Goal: Information Seeking & Learning: Learn about a topic

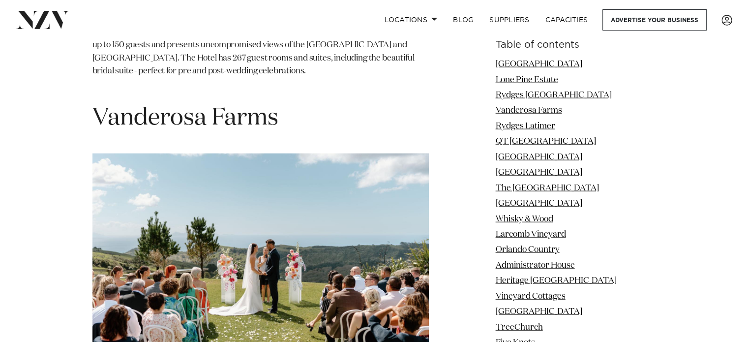
scroll to position [2307, 0]
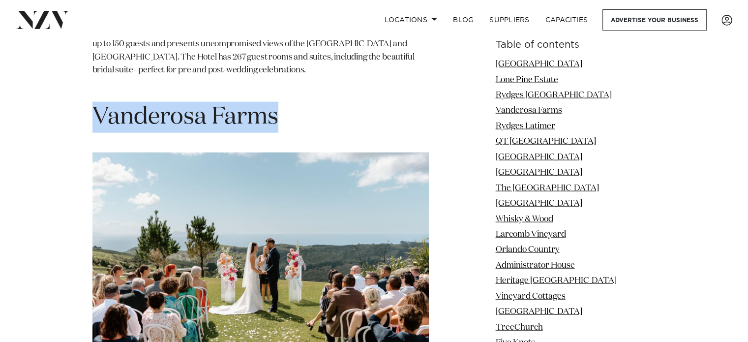
drag, startPoint x: 278, startPoint y: 88, endPoint x: 96, endPoint y: 90, distance: 182.4
click at [96, 102] on h1 "Vanderosa Farms" at bounding box center [260, 117] width 336 height 31
copy h1 "Vanderosa Farms"
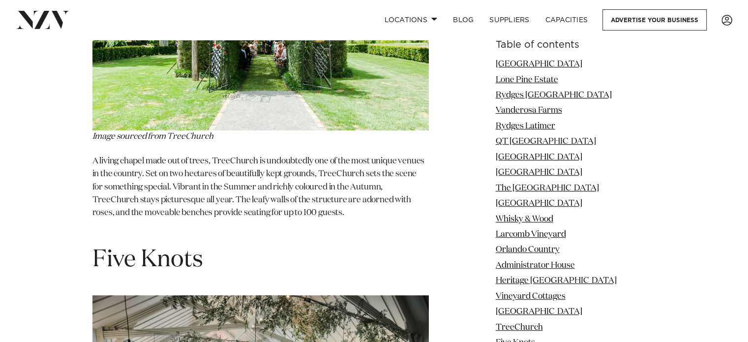
scroll to position [7984, 0]
drag, startPoint x: 211, startPoint y: 125, endPoint x: 208, endPoint y: 133, distance: 8.6
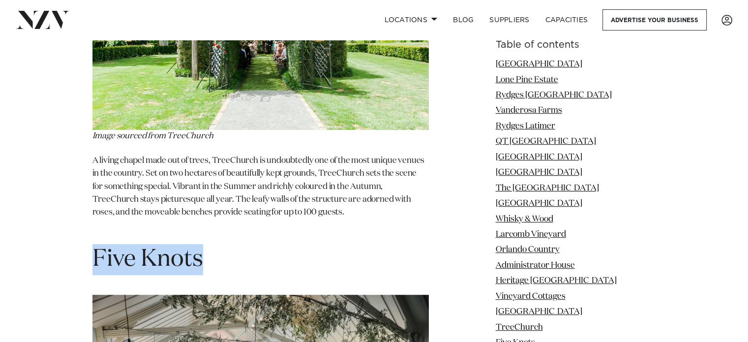
drag, startPoint x: 208, startPoint y: 135, endPoint x: 96, endPoint y: 142, distance: 112.2
click at [94, 244] on h1 "Five Knots" at bounding box center [260, 259] width 336 height 31
copy span "Five Knots"
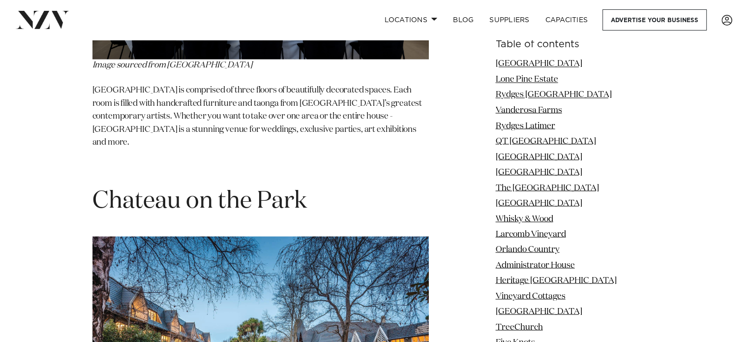
scroll to position [9241, 0]
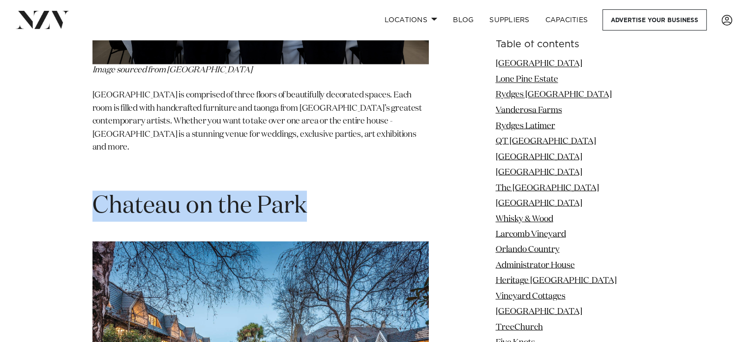
drag, startPoint x: 307, startPoint y: 58, endPoint x: 82, endPoint y: 51, distance: 225.2
copy span "Chateau on the Park"
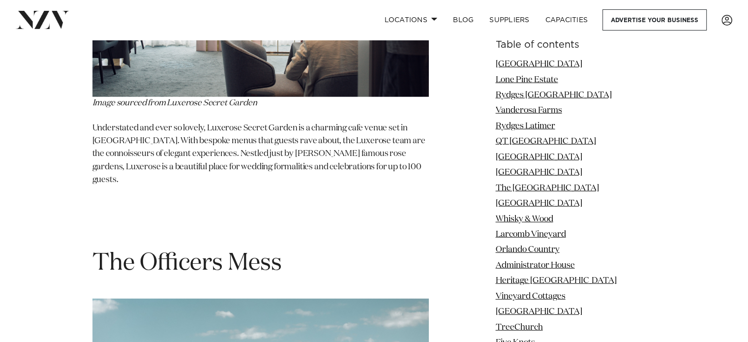
scroll to position [9953, 0]
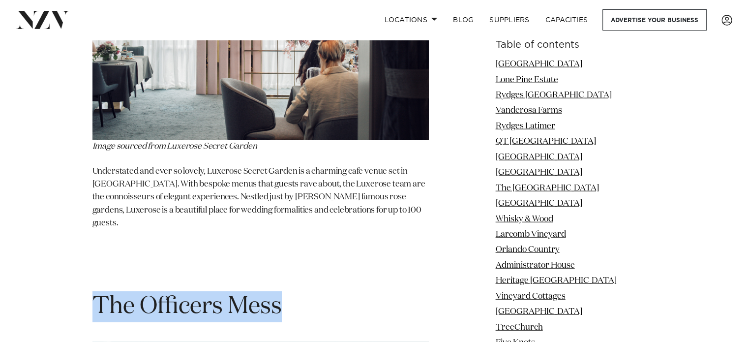
drag, startPoint x: 289, startPoint y: 146, endPoint x: 32, endPoint y: 141, distance: 256.6
copy span "The Officers Mess"
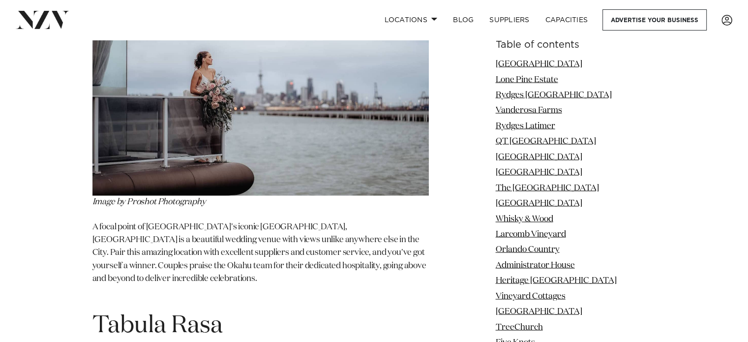
scroll to position [13062, 0]
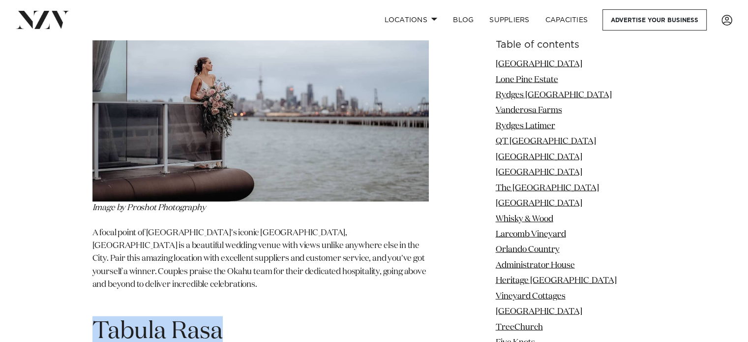
drag, startPoint x: 222, startPoint y: 96, endPoint x: 90, endPoint y: 87, distance: 132.0
copy span "Tabula Rasa"
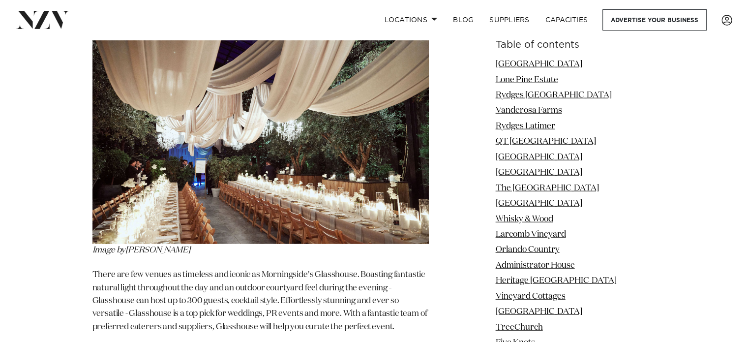
scroll to position [13763, 0]
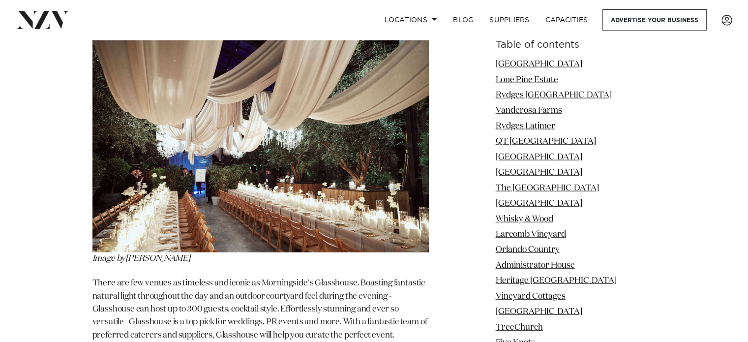
drag, startPoint x: 147, startPoint y: 147, endPoint x: 93, endPoint y: 127, distance: 57.5
copy span "Abel Estate"
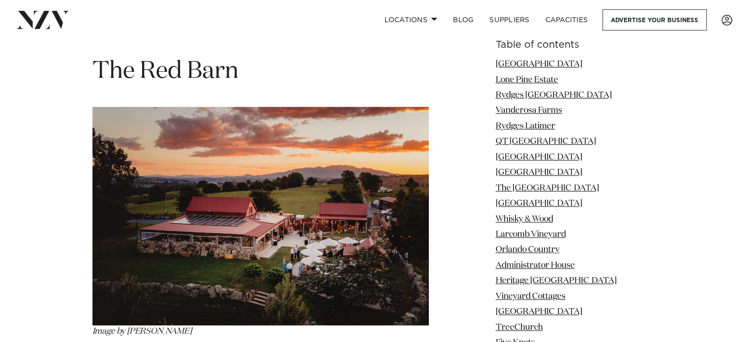
scroll to position [15955, 0]
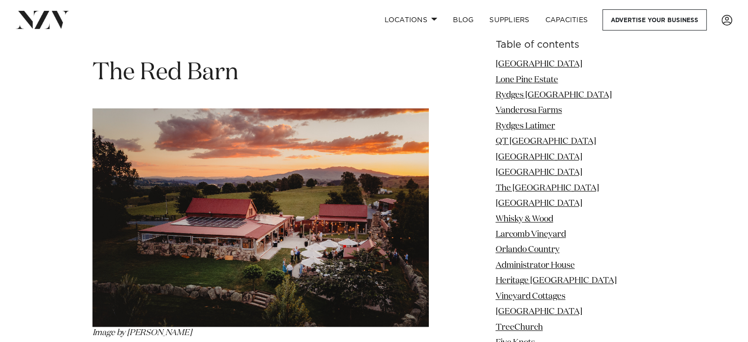
drag, startPoint x: 254, startPoint y: 179, endPoint x: 94, endPoint y: 164, distance: 160.5
copy span "Tu Ngutu Villa"
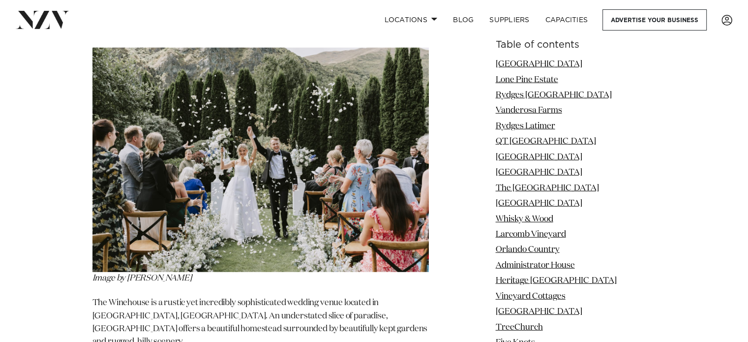
scroll to position [17539, 0]
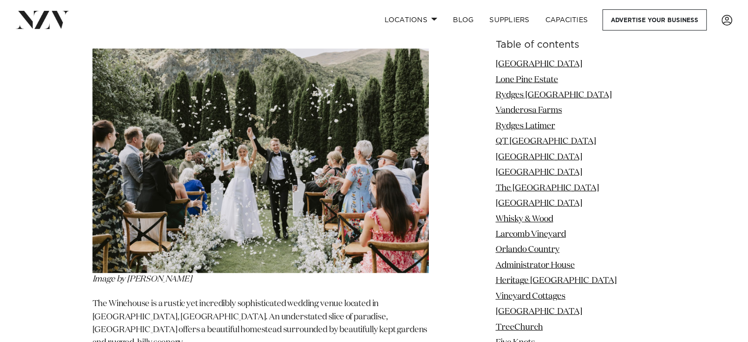
drag, startPoint x: 208, startPoint y: 102, endPoint x: 92, endPoint y: 88, distance: 117.3
copy span "[PERSON_NAME]"
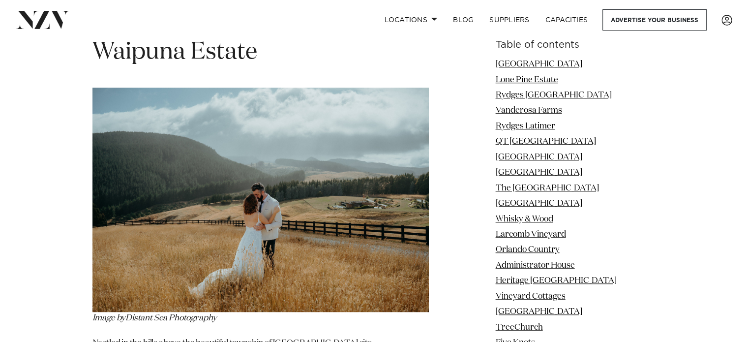
scroll to position [19433, 0]
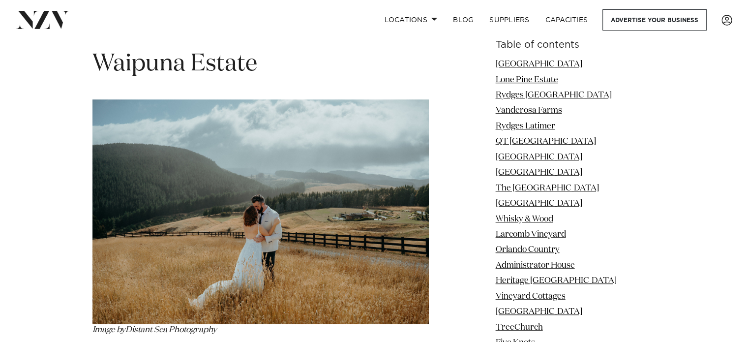
drag, startPoint x: 185, startPoint y: 147, endPoint x: 103, endPoint y: 141, distance: 81.8
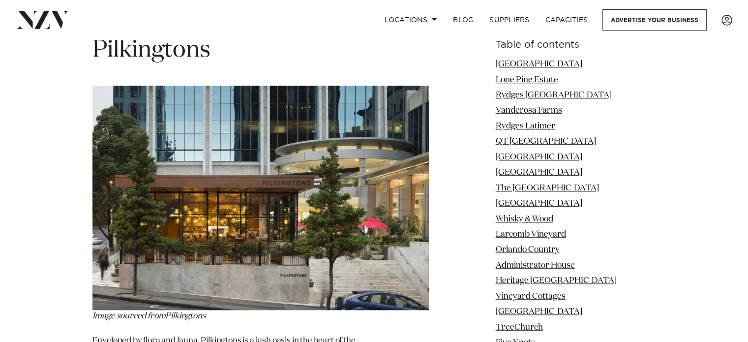
scroll to position [23345, 0]
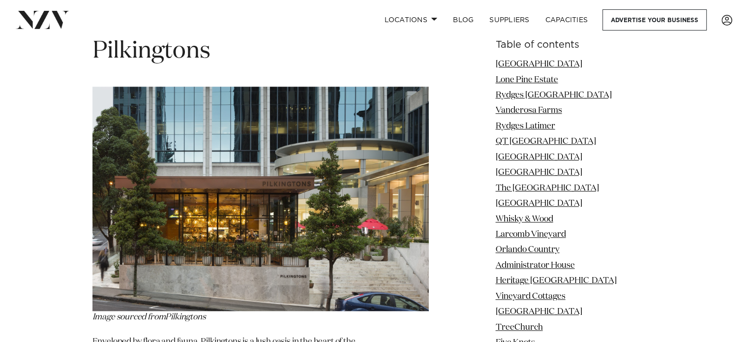
drag, startPoint x: 267, startPoint y: 70, endPoint x: 73, endPoint y: 70, distance: 194.1
copy span "[GEOGRAPHIC_DATA]"
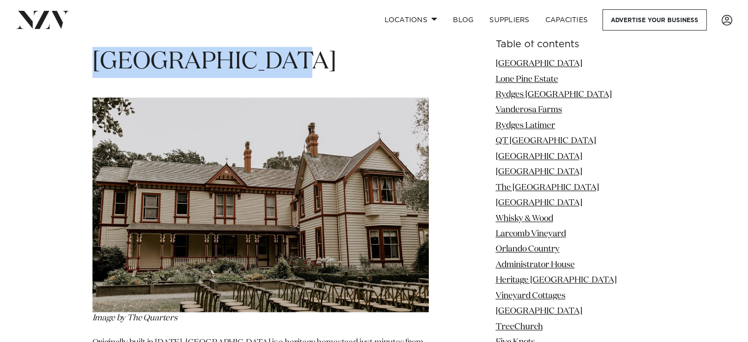
scroll to position [23730, 0]
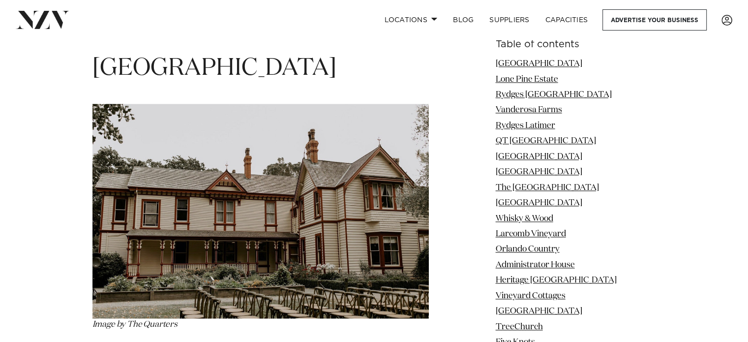
drag, startPoint x: 218, startPoint y: 59, endPoint x: 92, endPoint y: 60, distance: 125.8
copy span "Boomrock"
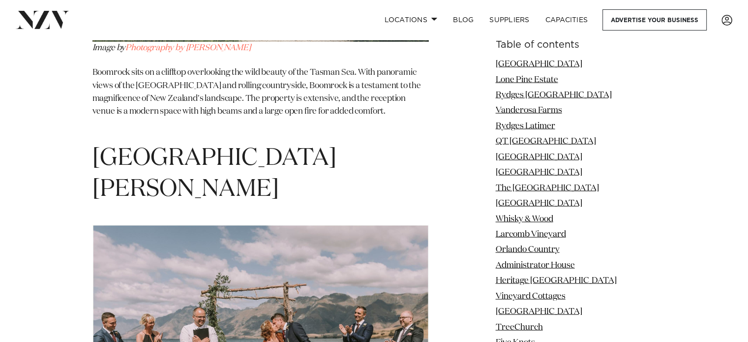
scroll to position [24381, 0]
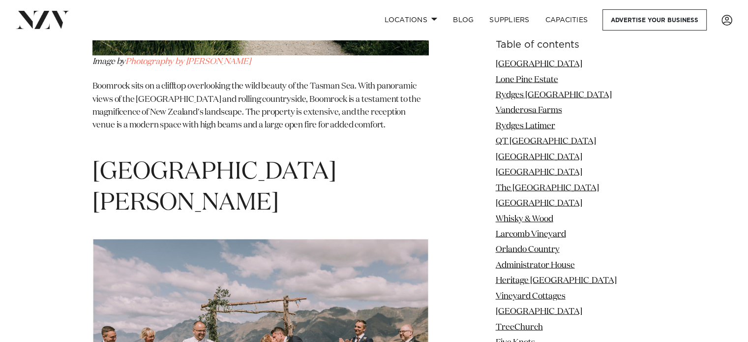
drag, startPoint x: 322, startPoint y: 153, endPoint x: 105, endPoint y: 162, distance: 217.4
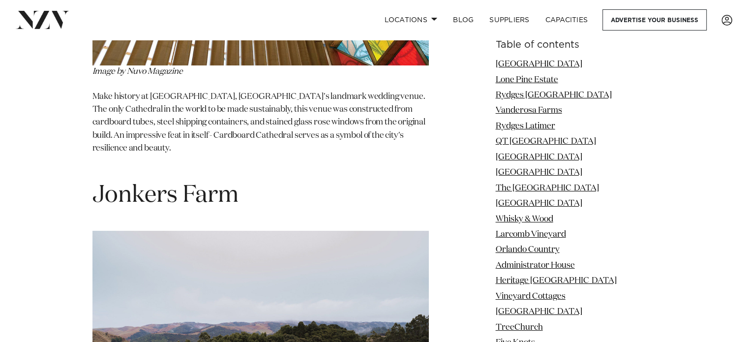
scroll to position [29870, 0]
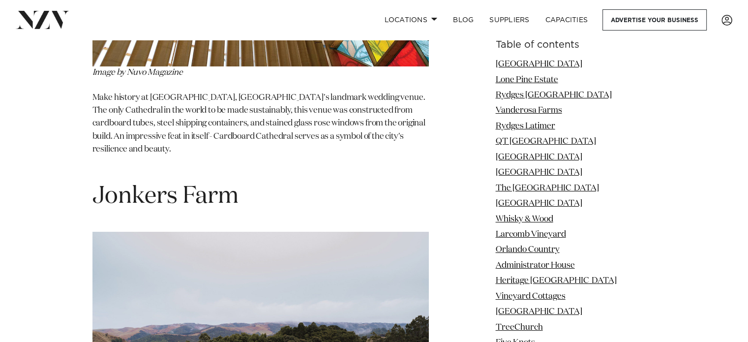
drag, startPoint x: 227, startPoint y: 51, endPoint x: 86, endPoint y: 62, distance: 141.1
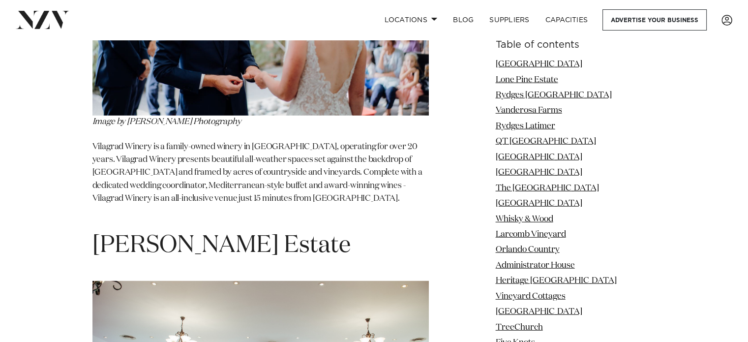
scroll to position [32554, 0]
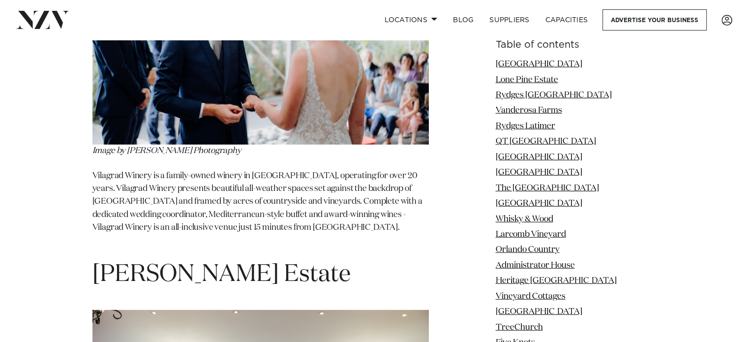
drag, startPoint x: 268, startPoint y: 112, endPoint x: 94, endPoint y: 99, distance: 174.5
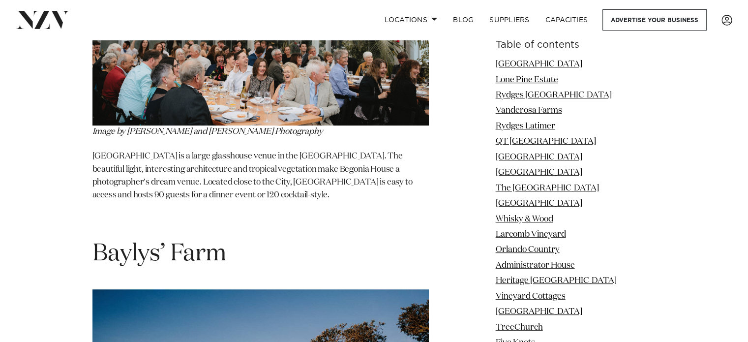
scroll to position [34140, 0]
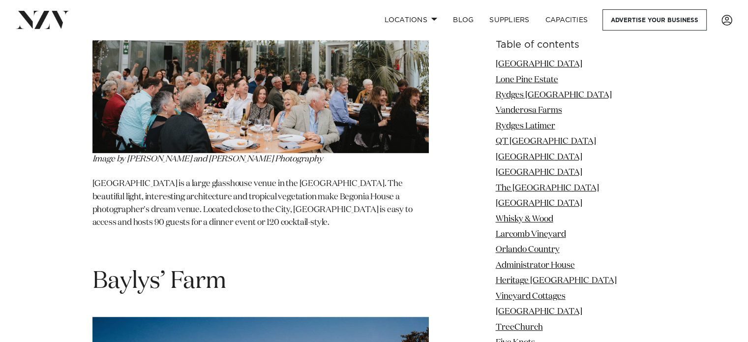
drag, startPoint x: 268, startPoint y: 139, endPoint x: 94, endPoint y: 143, distance: 174.0
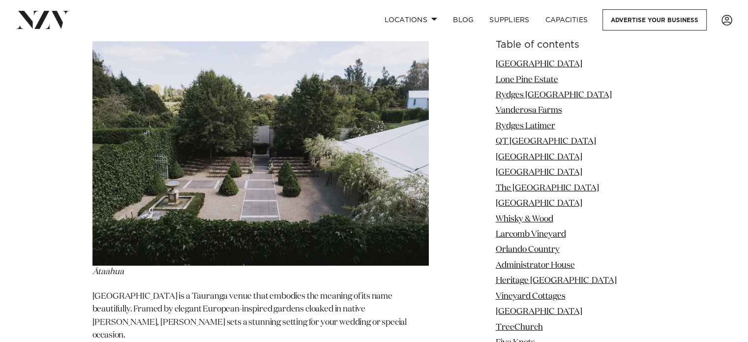
scroll to position [36707, 0]
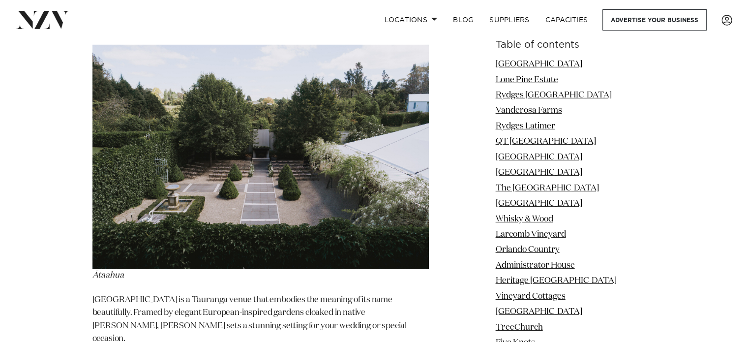
drag, startPoint x: 203, startPoint y: 178, endPoint x: 92, endPoint y: 173, distance: 111.2
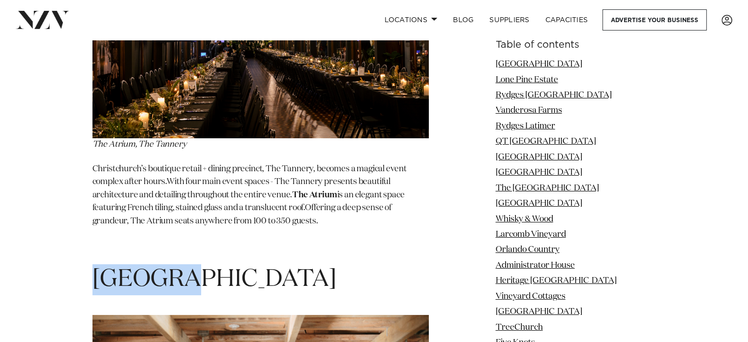
scroll to position [37214, 0]
drag, startPoint x: 299, startPoint y: 76, endPoint x: 97, endPoint y: 78, distance: 202.0
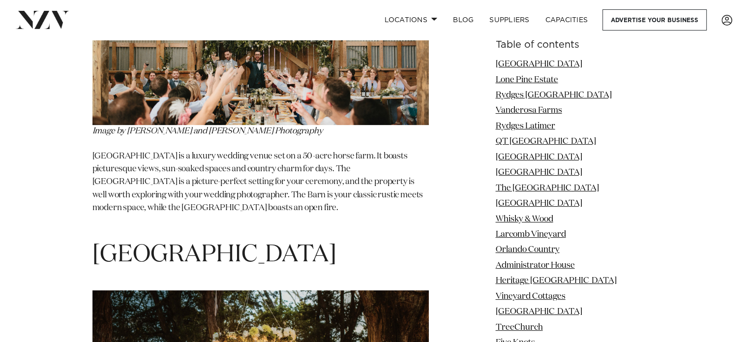
scroll to position [37627, 0]
drag, startPoint x: 240, startPoint y: 61, endPoint x: 108, endPoint y: 66, distance: 132.3
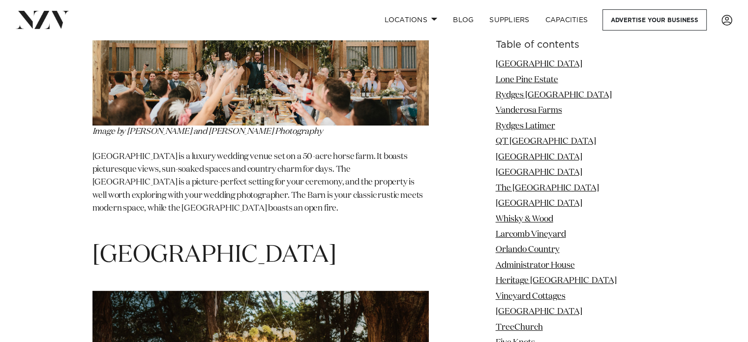
drag, startPoint x: 250, startPoint y: 58, endPoint x: 98, endPoint y: 64, distance: 151.5
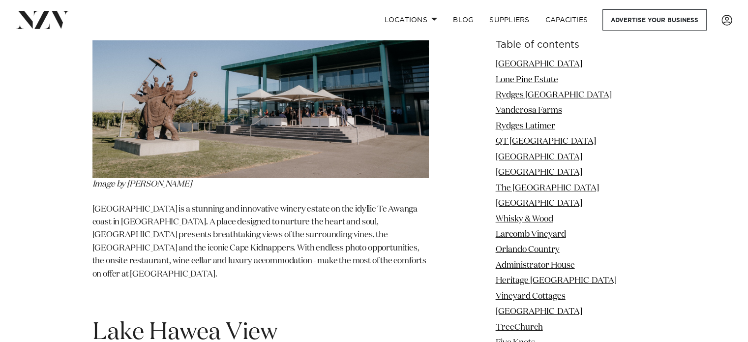
scroll to position [48228, 0]
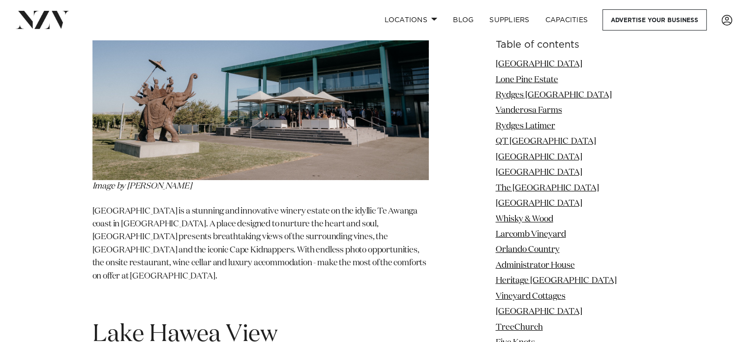
drag, startPoint x: 228, startPoint y: 148, endPoint x: 205, endPoint y: 136, distance: 25.7
drag, startPoint x: 205, startPoint y: 136, endPoint x: 170, endPoint y: 126, distance: 37.3
drag, startPoint x: 264, startPoint y: 167, endPoint x: 94, endPoint y: 162, distance: 170.1
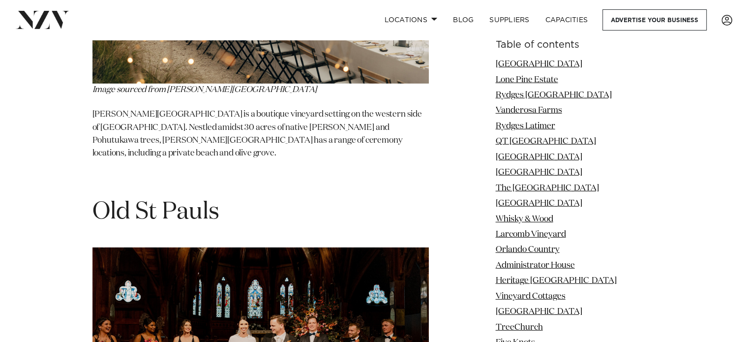
scroll to position [51373, 0]
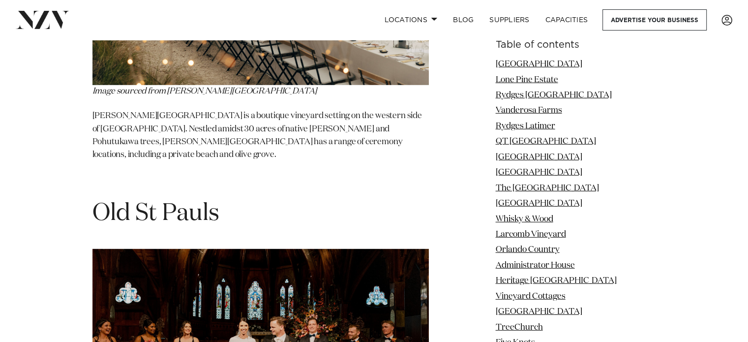
drag, startPoint x: 301, startPoint y: 61, endPoint x: 99, endPoint y: 55, distance: 202.1
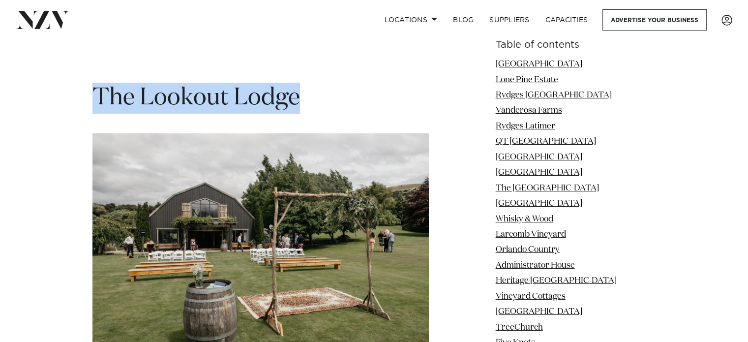
scroll to position [52271, 0]
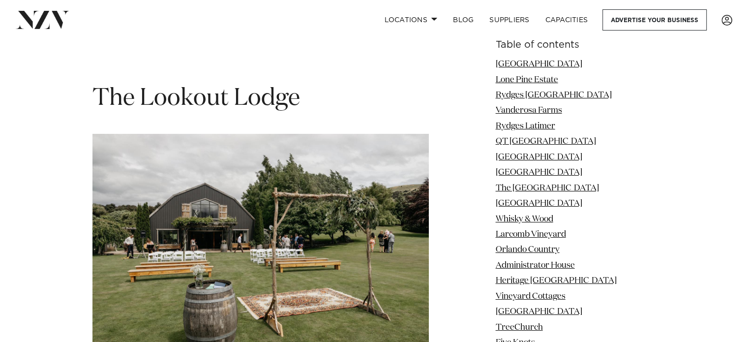
drag, startPoint x: 92, startPoint y: 235, endPoint x: 166, endPoint y: 241, distance: 74.0
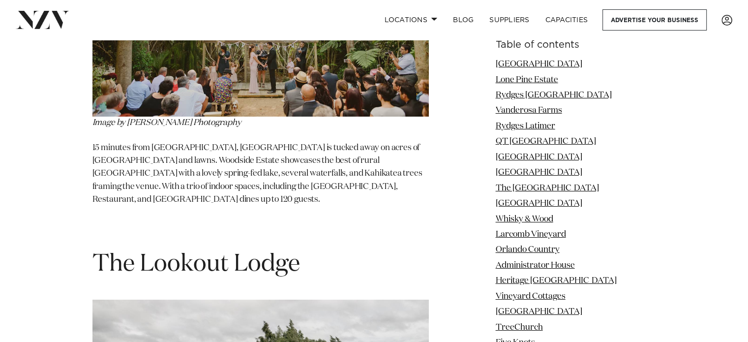
scroll to position [52103, 0]
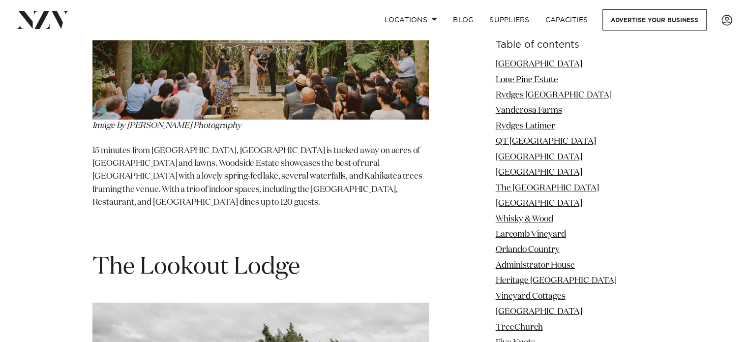
drag, startPoint x: 319, startPoint y: 111, endPoint x: 90, endPoint y: 112, distance: 229.0
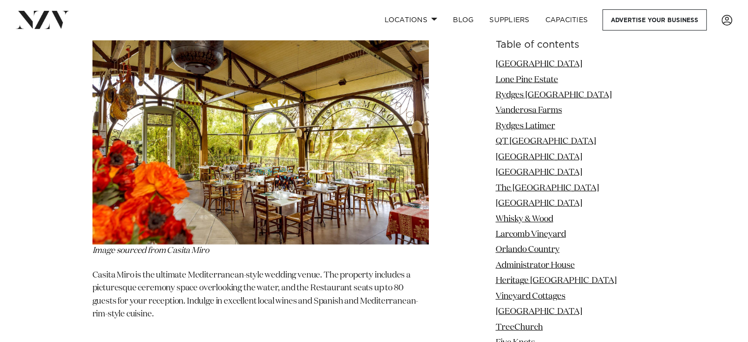
scroll to position [54788, 0]
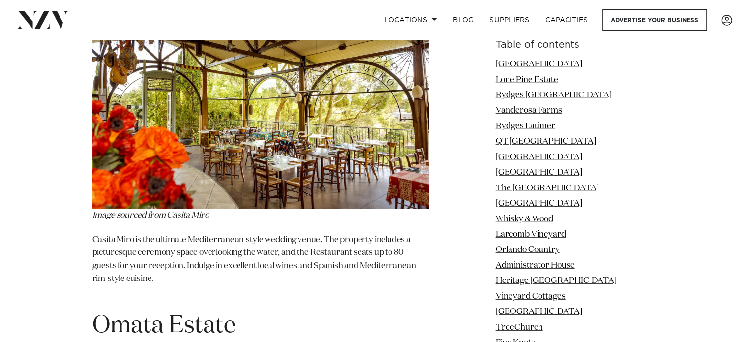
scroll to position [54822, 0]
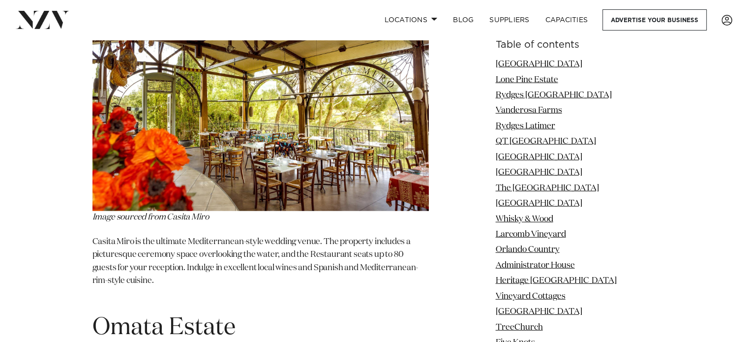
drag, startPoint x: 244, startPoint y: 64, endPoint x: 92, endPoint y: 61, distance: 152.4
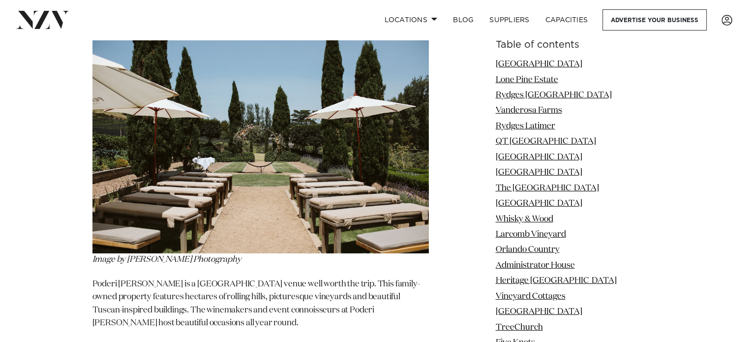
scroll to position [59237, 0]
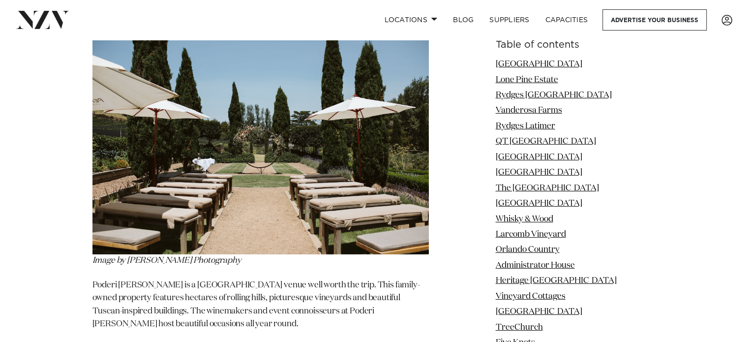
drag, startPoint x: 353, startPoint y: 66, endPoint x: 97, endPoint y: 85, distance: 256.7
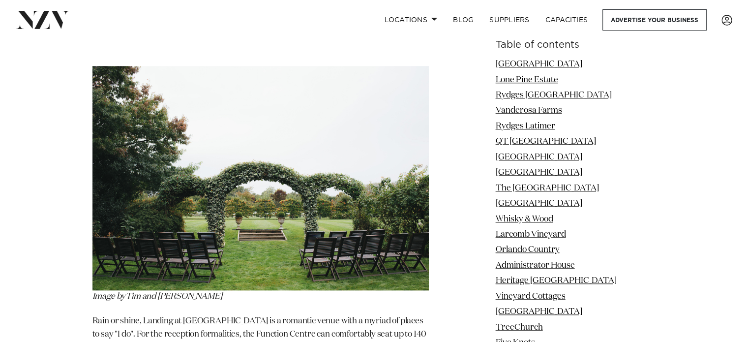
scroll to position [60776, 0]
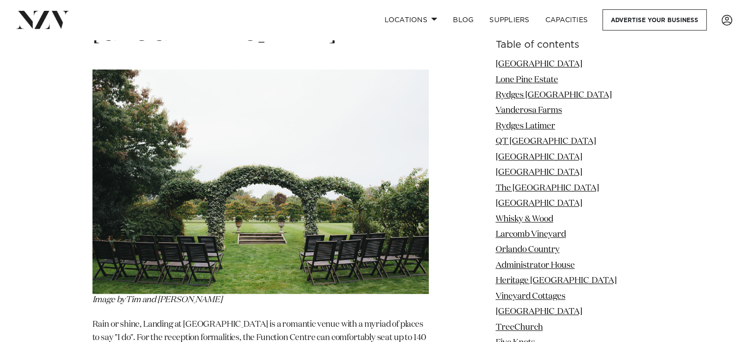
drag, startPoint x: 299, startPoint y: 53, endPoint x: 78, endPoint y: 55, distance: 221.2
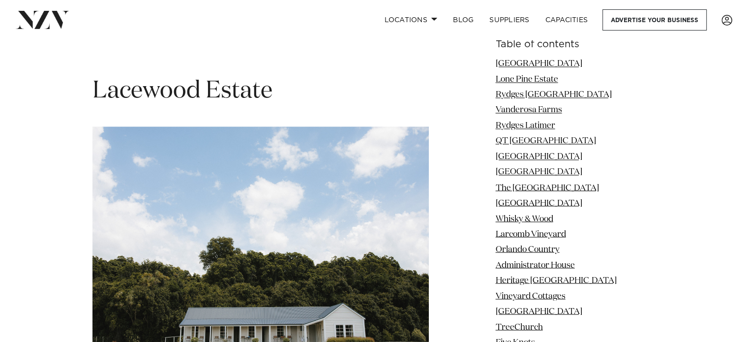
scroll to position [61492, 0]
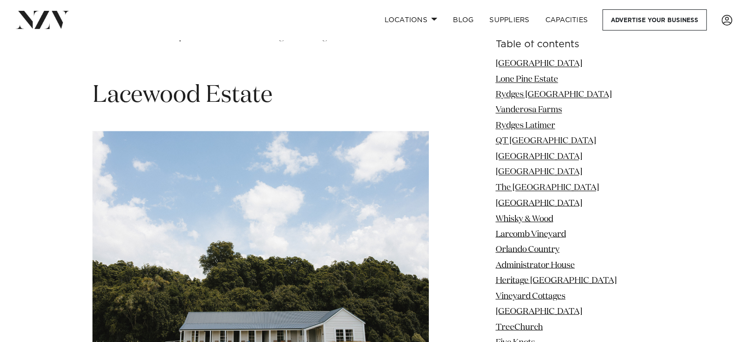
drag, startPoint x: 204, startPoint y: 100, endPoint x: 89, endPoint y: 70, distance: 119.3
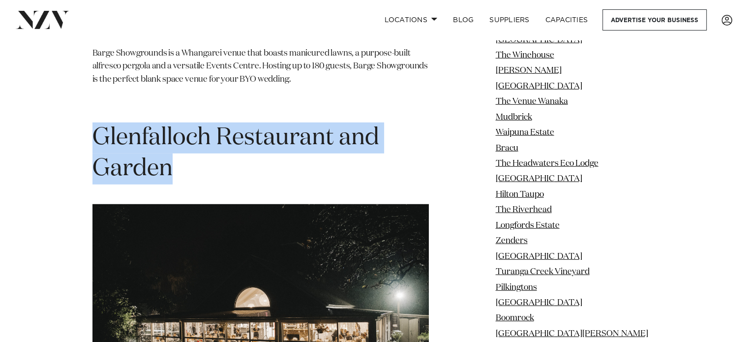
scroll to position [62553, 0]
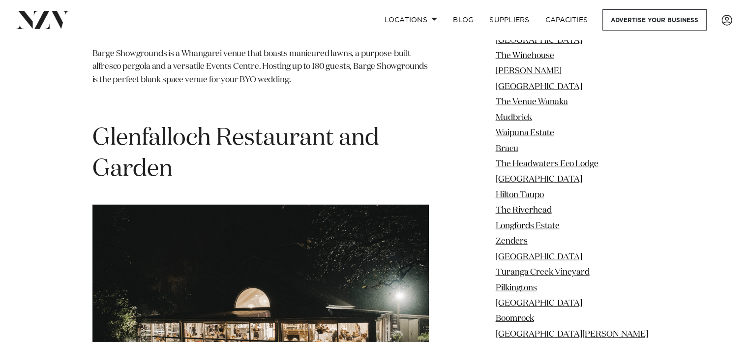
drag, startPoint x: 296, startPoint y: 147, endPoint x: 83, endPoint y: 135, distance: 214.1
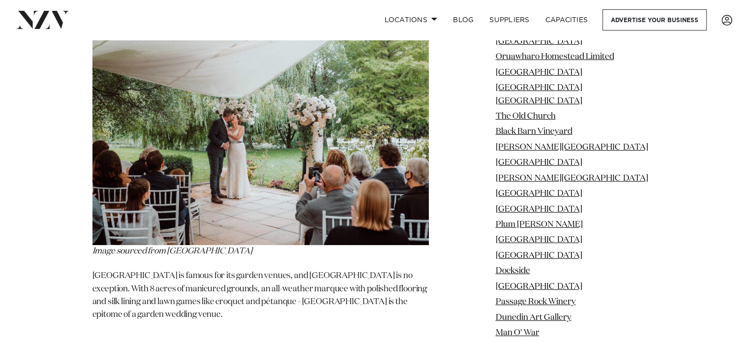
scroll to position [63476, 0]
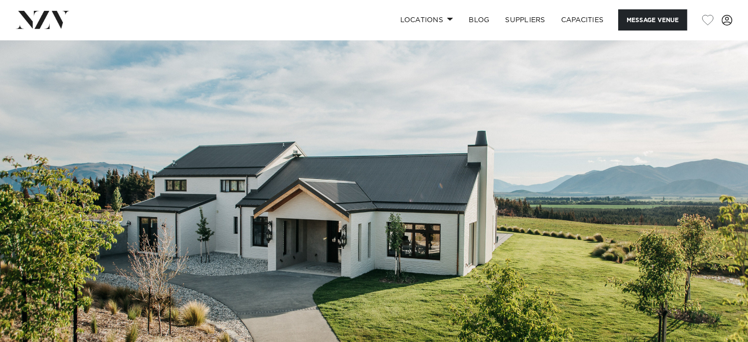
scroll to position [18, 0]
